Goal: Task Accomplishment & Management: Complete application form

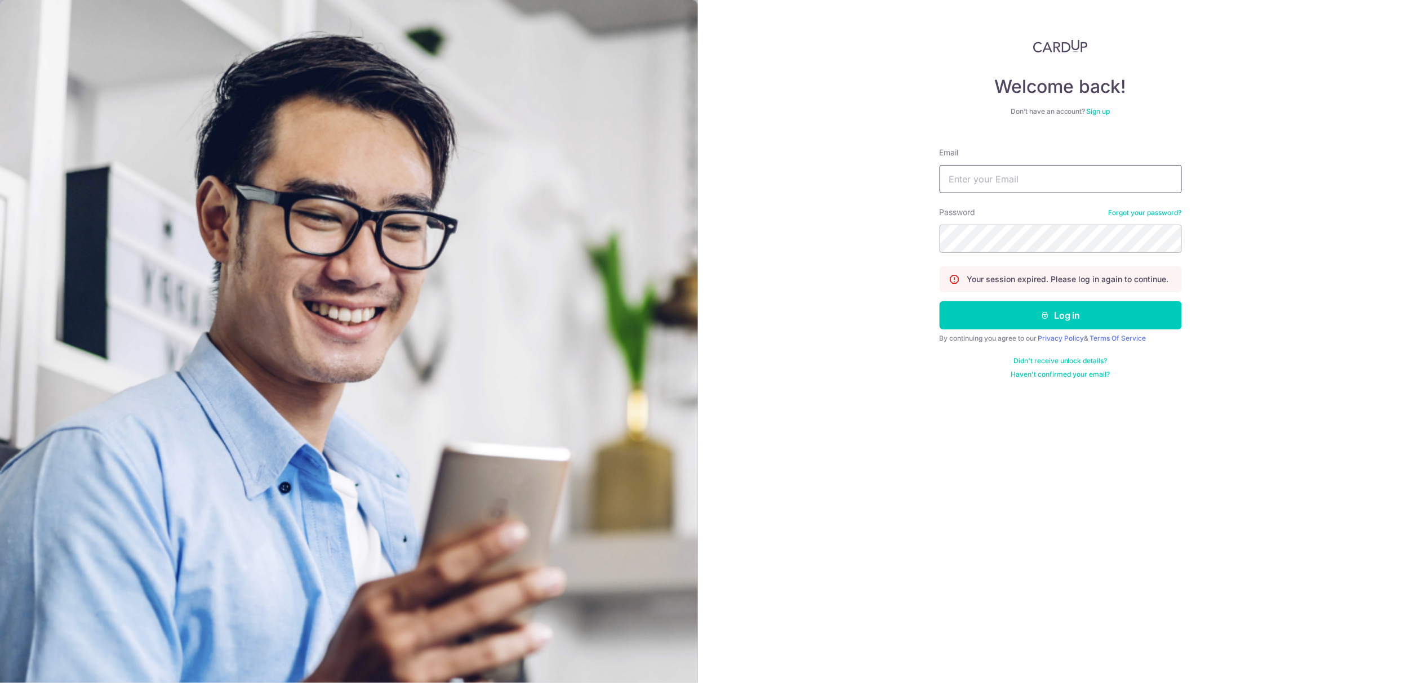
click at [977, 192] on input "Email" at bounding box center [1061, 179] width 242 height 28
type input "[EMAIL_ADDRESS][DOMAIN_NAME]"
click at [1021, 312] on button "Log in" at bounding box center [1061, 315] width 242 height 28
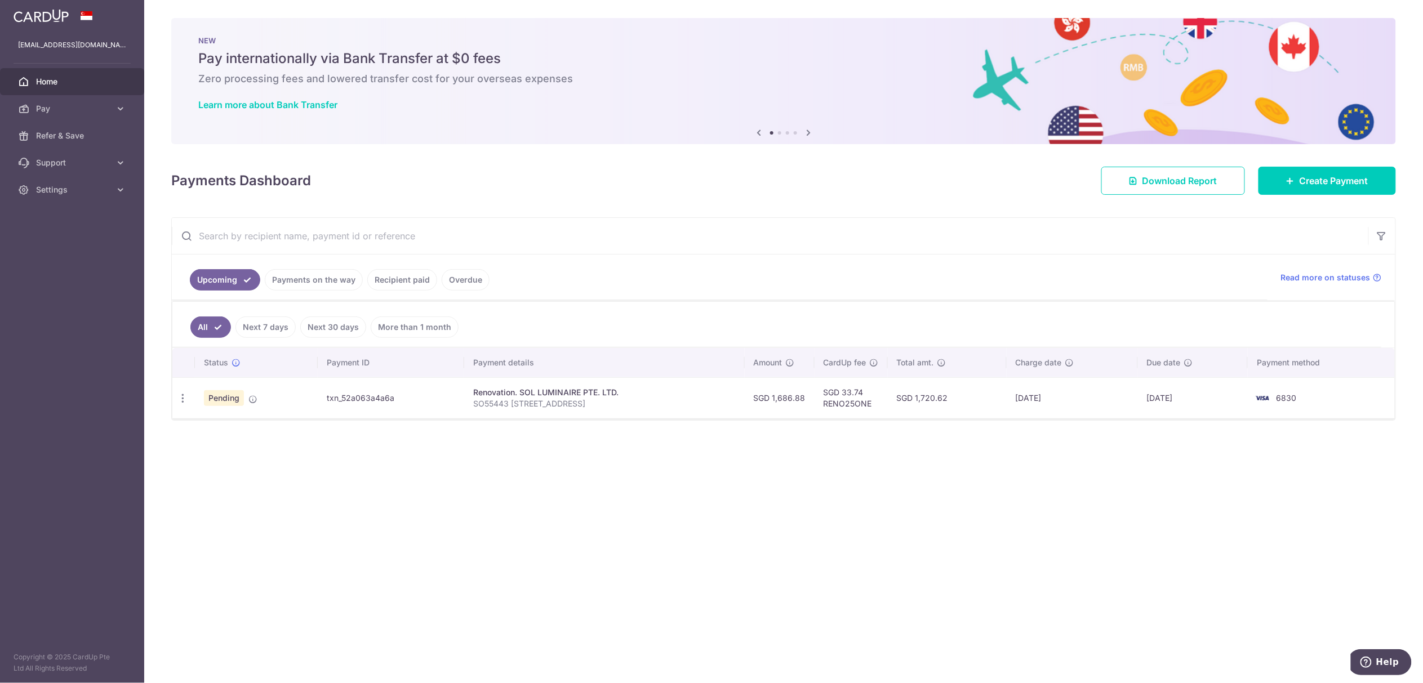
click at [332, 287] on link "Payments on the way" at bounding box center [314, 279] width 98 height 21
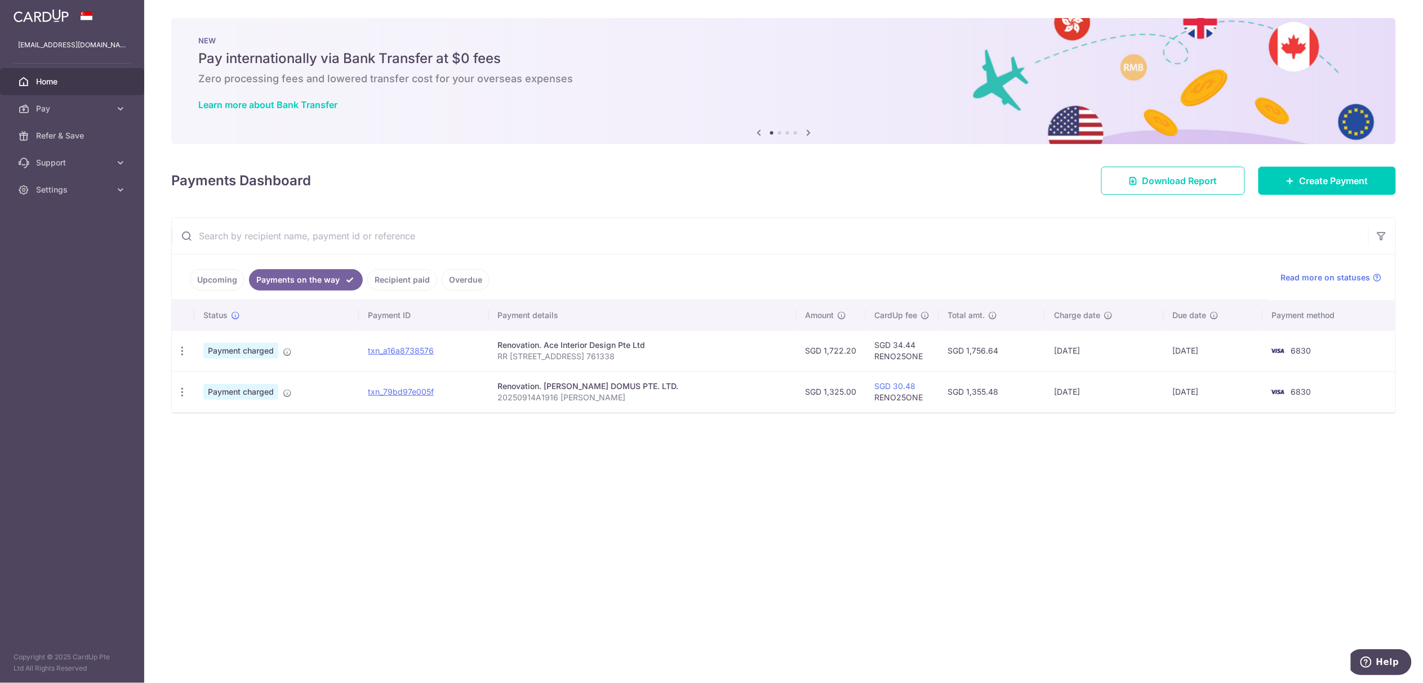
click at [216, 287] on link "Upcoming" at bounding box center [217, 279] width 55 height 21
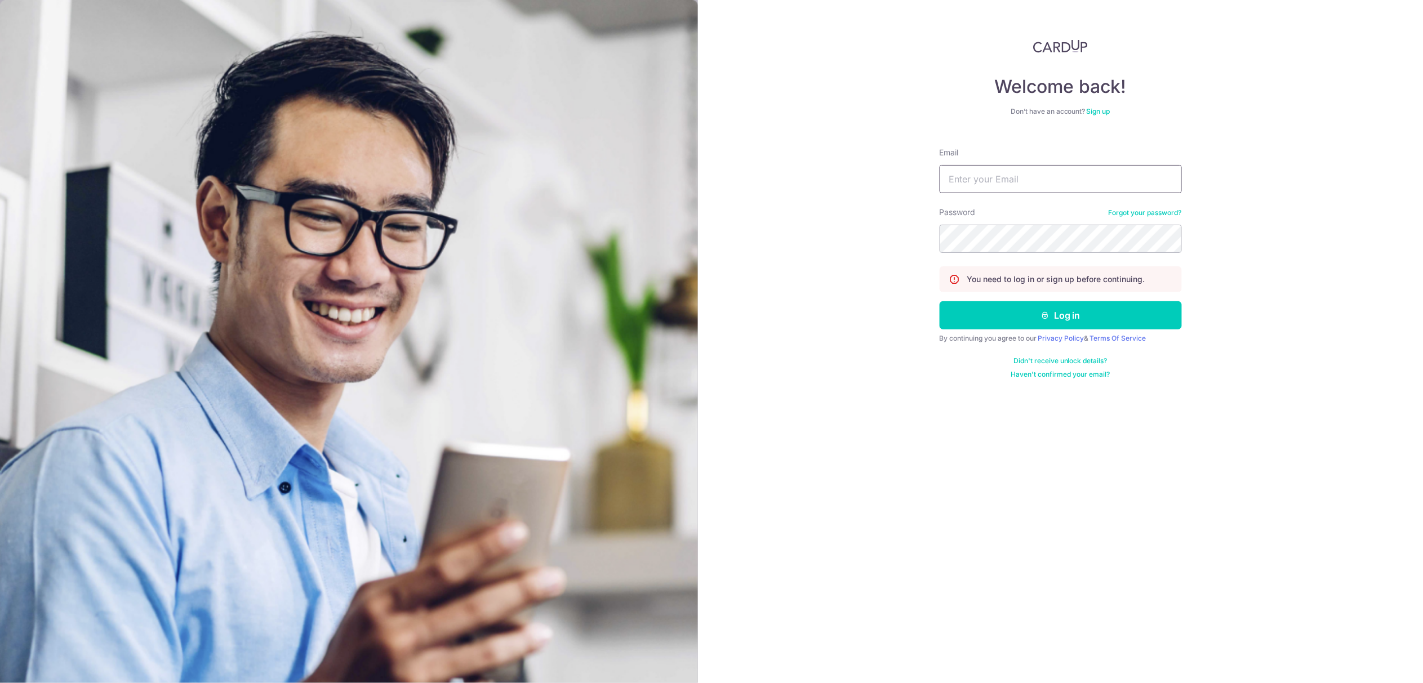
type input "[EMAIL_ADDRESS][DOMAIN_NAME]"
click at [1055, 314] on button "Log in" at bounding box center [1061, 315] width 242 height 28
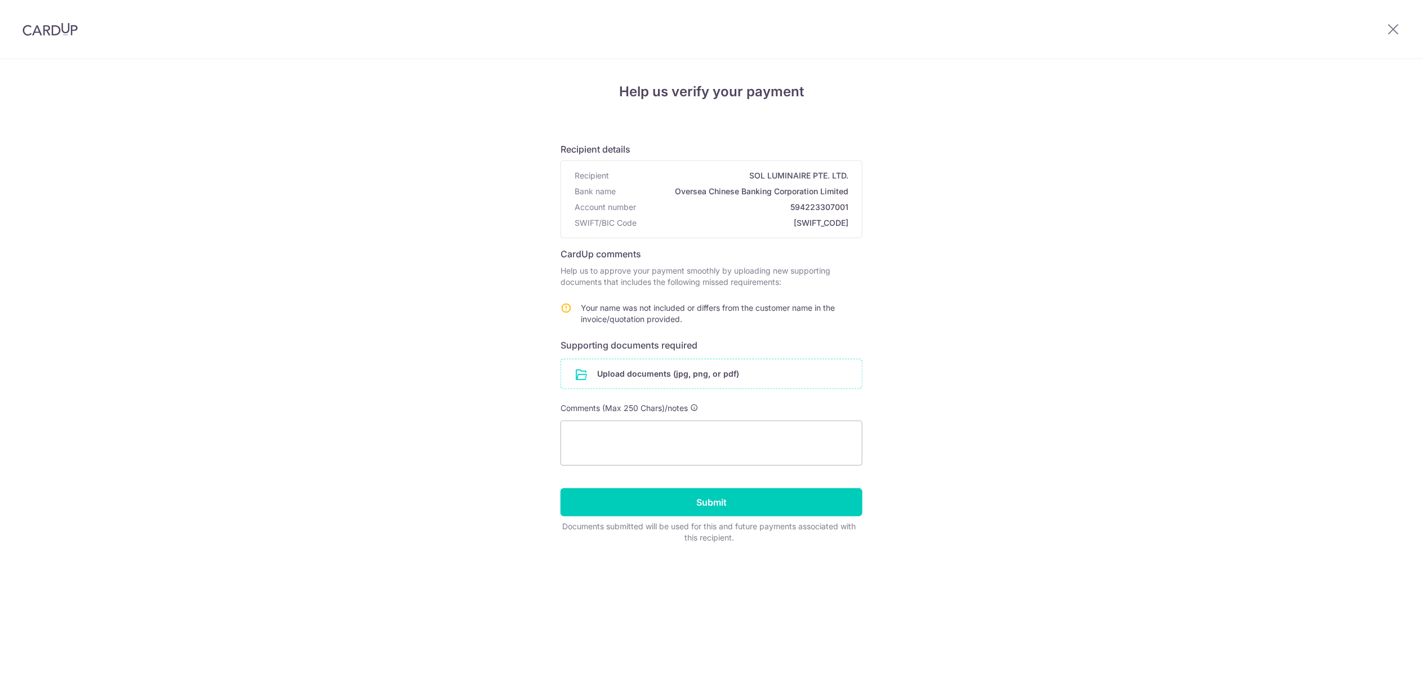
click at [688, 376] on input "file" at bounding box center [711, 373] width 301 height 29
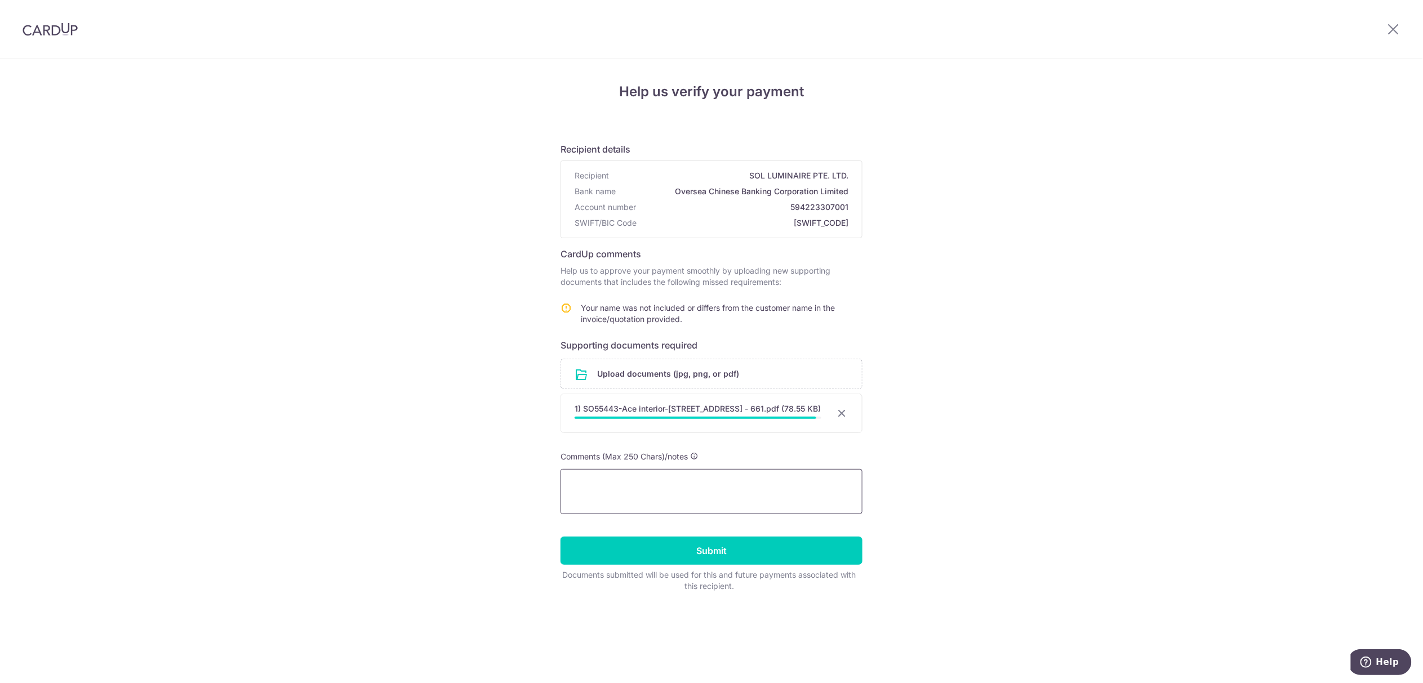
click at [661, 492] on textarea at bounding box center [712, 491] width 302 height 45
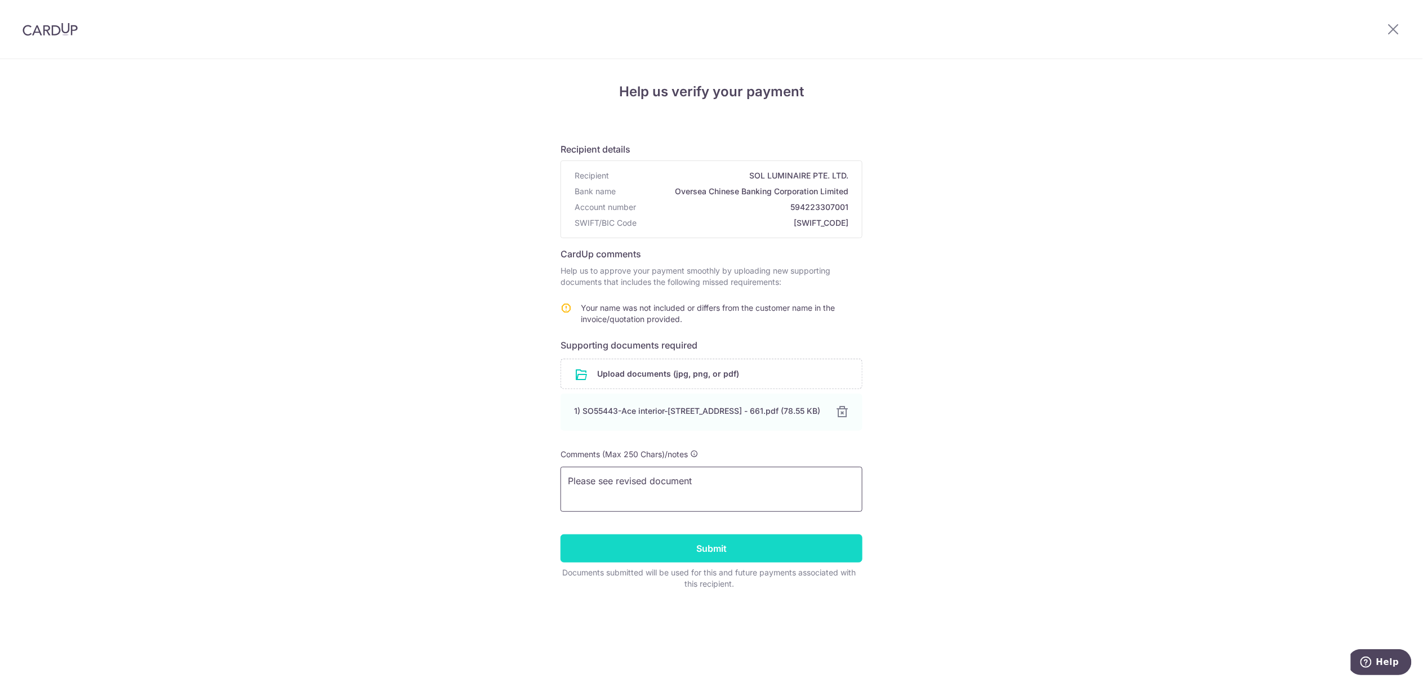
type textarea "Please see revised document"
click at [702, 563] on input "Submit" at bounding box center [712, 549] width 302 height 28
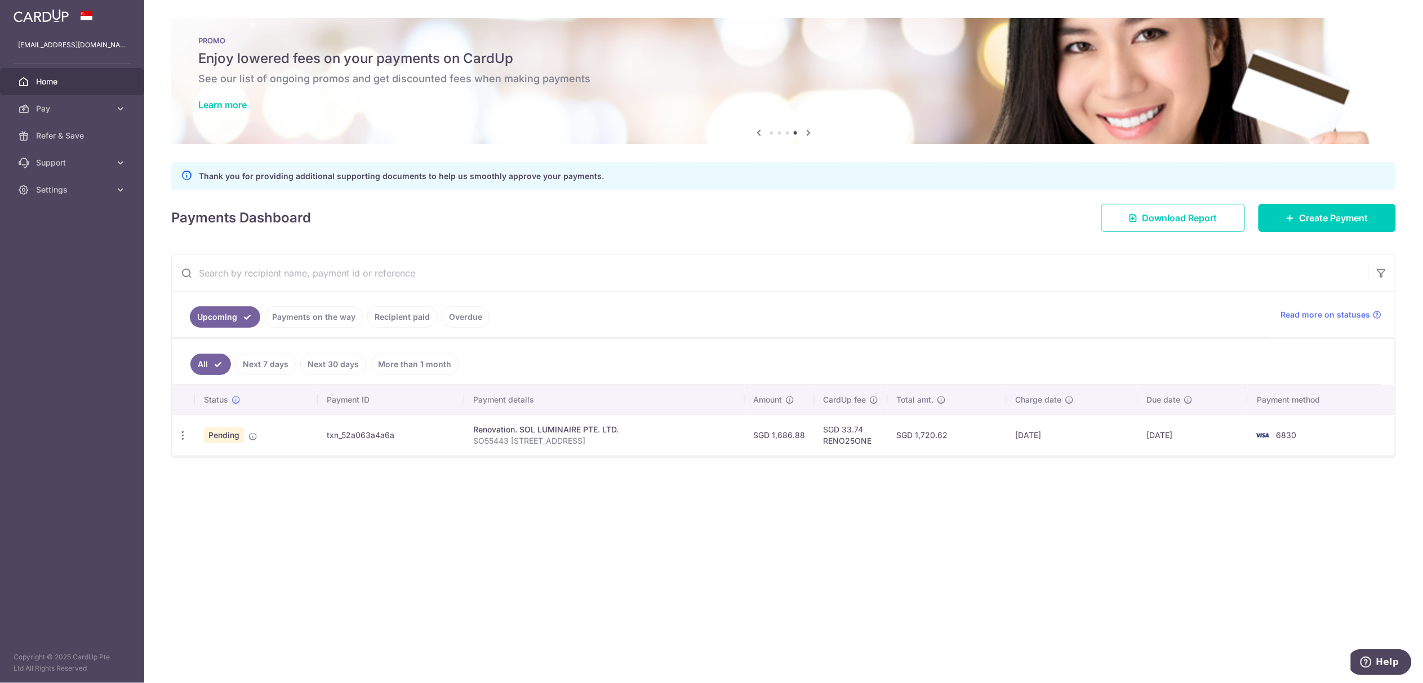
click at [478, 505] on div "× Pause Schedule Pause all future payments in this series Pause just this one p…" at bounding box center [783, 341] width 1279 height 683
drag, startPoint x: 685, startPoint y: 384, endPoint x: 787, endPoint y: 510, distance: 162.3
click at [787, 510] on div "× Pause Schedule Pause all future payments in this series Pause just this one p…" at bounding box center [783, 341] width 1279 height 683
click at [300, 330] on ul "Upcoming Payments on the way Recipient paid Overdue" at bounding box center [720, 315] width 1096 height 46
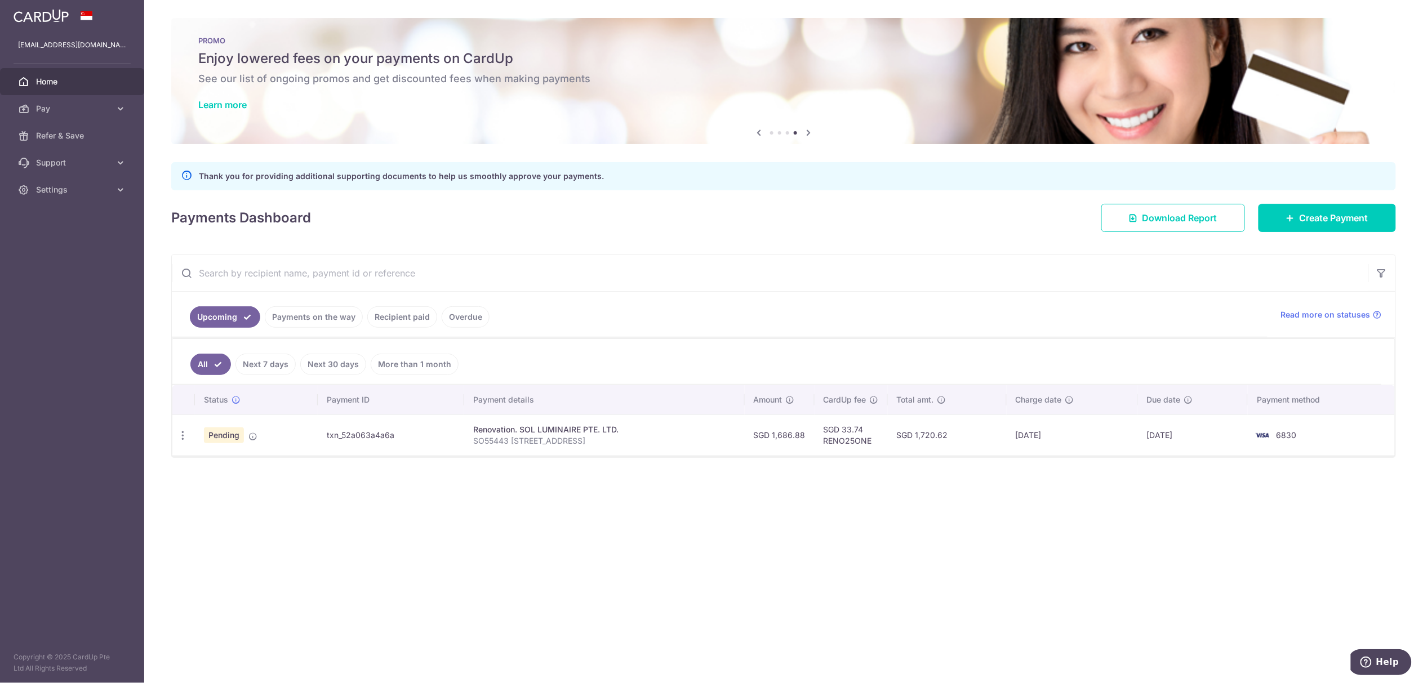
click at [305, 330] on ul "Upcoming Payments on the way Recipient paid Overdue" at bounding box center [720, 315] width 1096 height 46
click at [310, 318] on link "Payments on the way" at bounding box center [314, 317] width 98 height 21
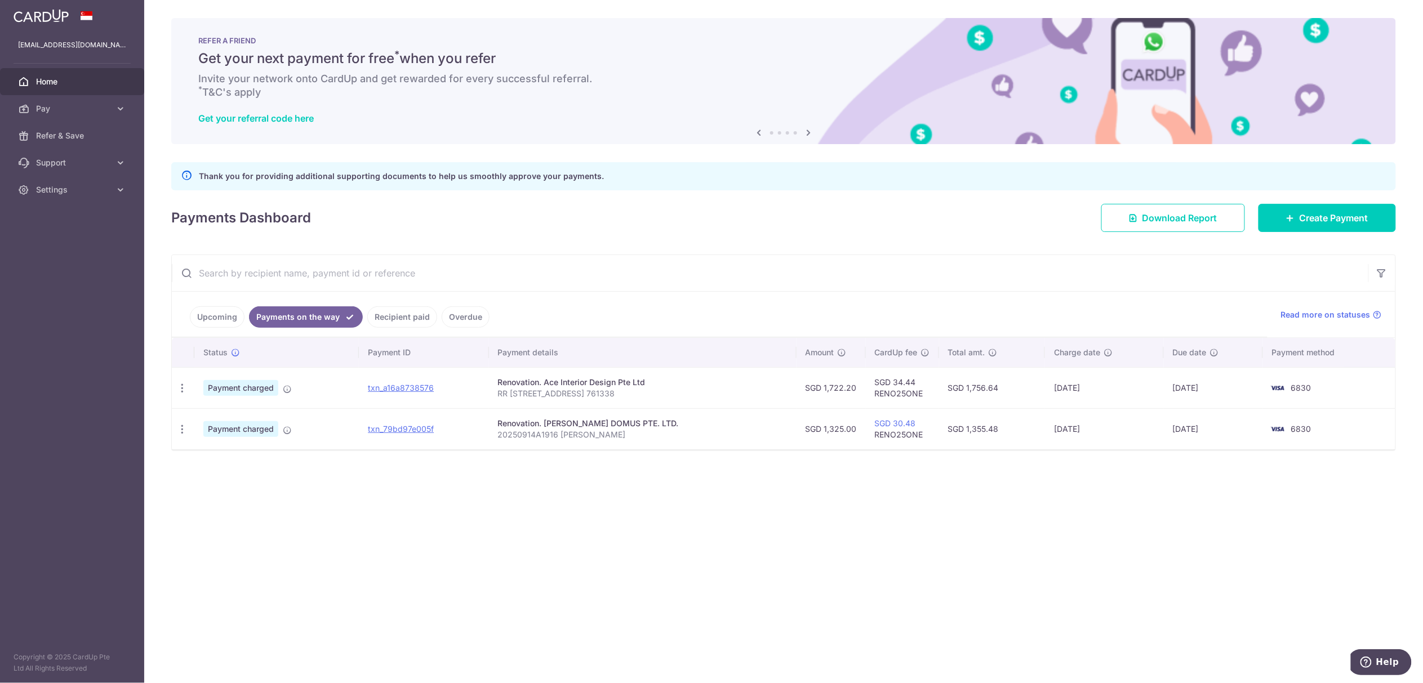
click at [827, 604] on div "× Pause Schedule Pause all future payments in this series Pause just this one p…" at bounding box center [783, 341] width 1279 height 683
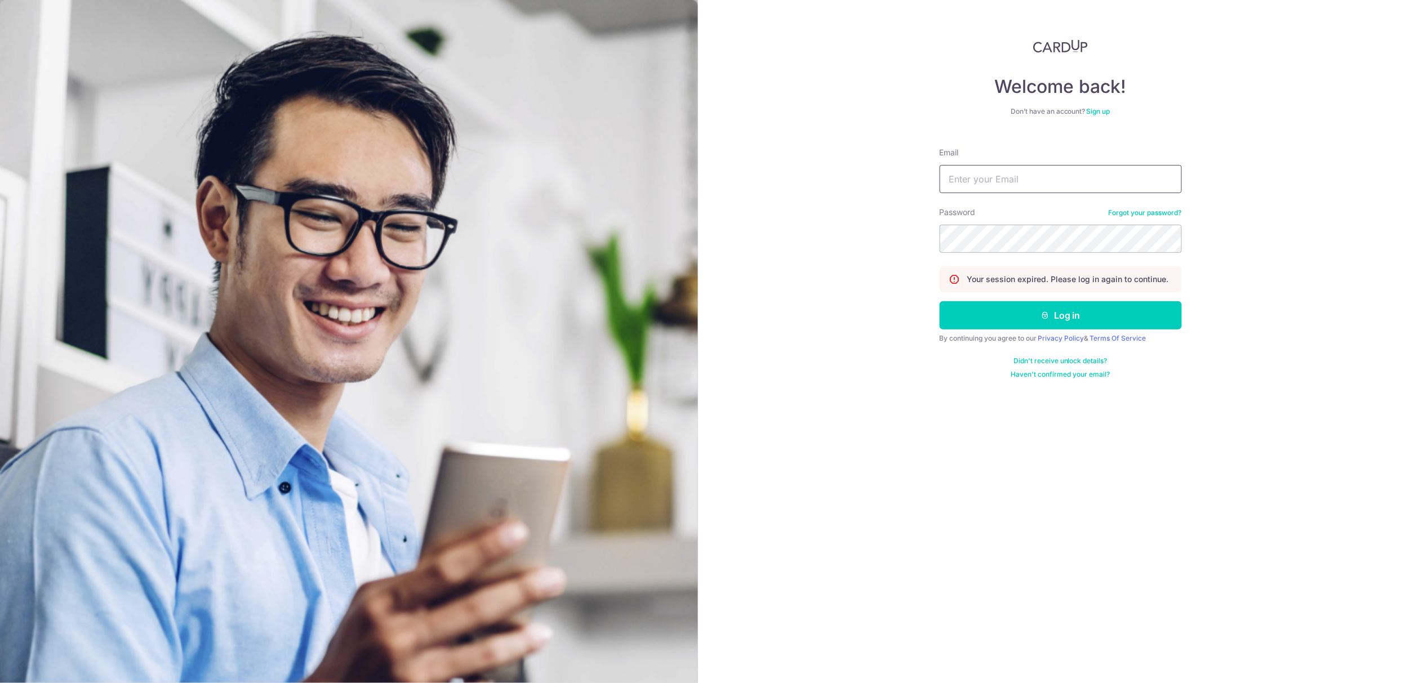
click at [998, 178] on input "Email" at bounding box center [1061, 179] width 242 height 28
type input "[EMAIL_ADDRESS][DOMAIN_NAME]"
click at [1071, 317] on button "Log in" at bounding box center [1061, 315] width 242 height 28
